Goal: Find specific page/section: Find specific page/section

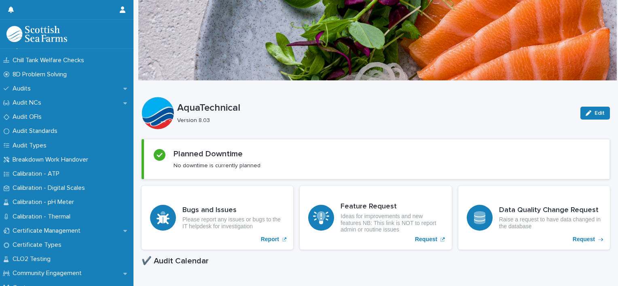
scroll to position [242, 0]
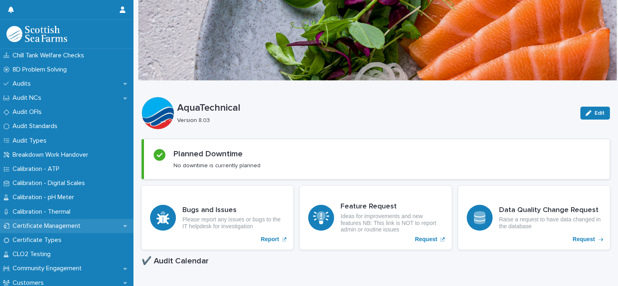
click at [80, 225] on p "Certificate Management" at bounding box center [48, 226] width 78 height 8
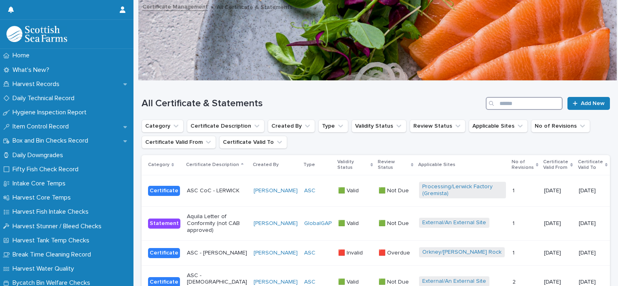
click at [501, 105] on input "Search" at bounding box center [524, 103] width 77 height 13
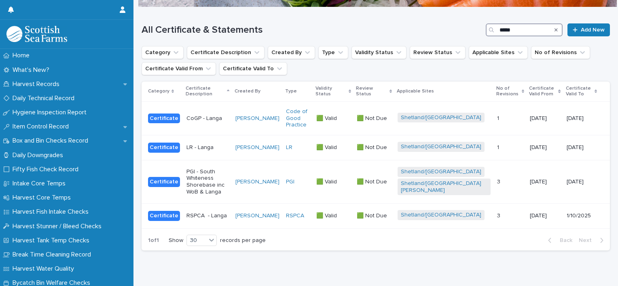
scroll to position [74, 0]
type input "*****"
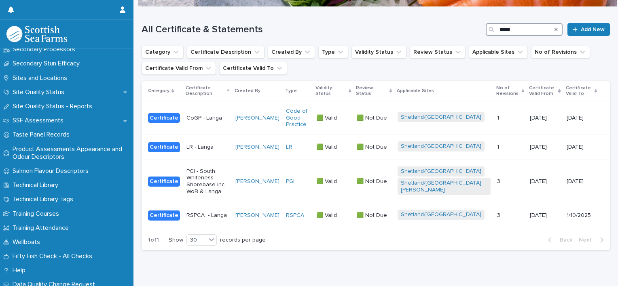
scroll to position [1231, 0]
click at [67, 77] on p "Sites and Locations" at bounding box center [41, 78] width 64 height 8
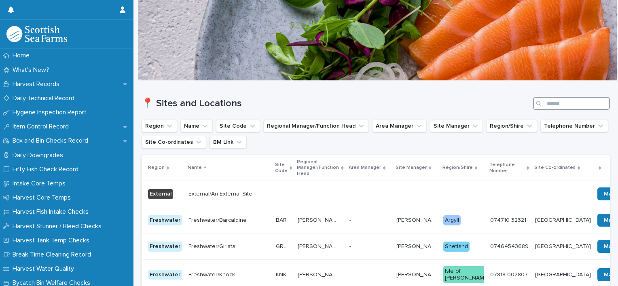
click at [552, 104] on input "Search" at bounding box center [571, 103] width 77 height 13
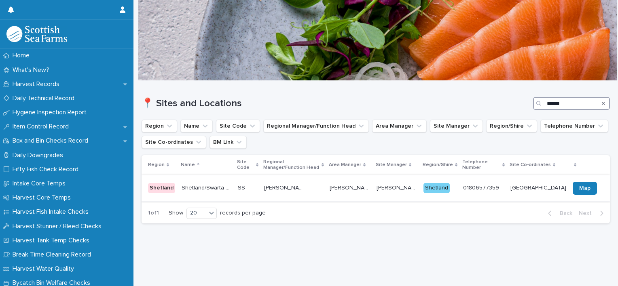
type input "******"
click at [398, 194] on div "David Bisset David Bisset" at bounding box center [396, 188] width 40 height 13
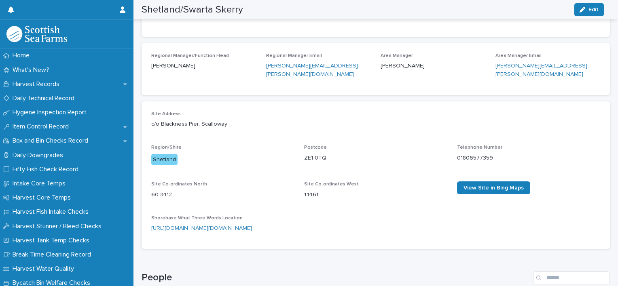
scroll to position [218, 0]
click at [241, 226] on link "https://what3words.com/rift.harvest.processes" at bounding box center [201, 229] width 101 height 6
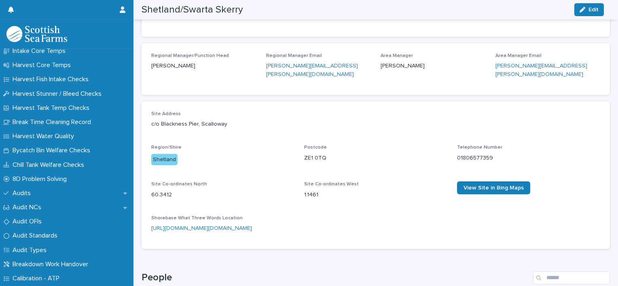
scroll to position [134, 0]
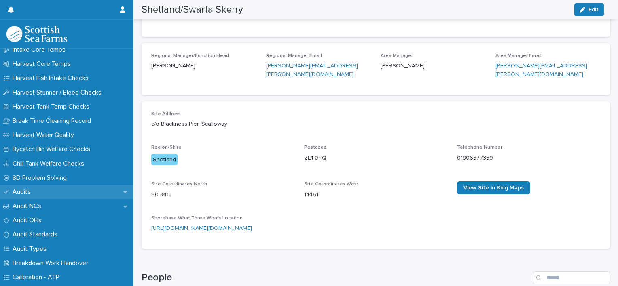
click at [53, 197] on div "Audits" at bounding box center [66, 192] width 133 height 14
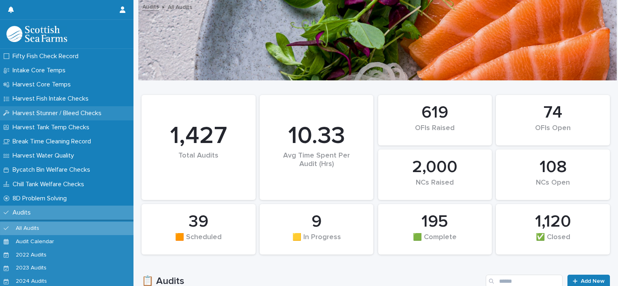
scroll to position [116, 0]
